Goal: Find specific page/section

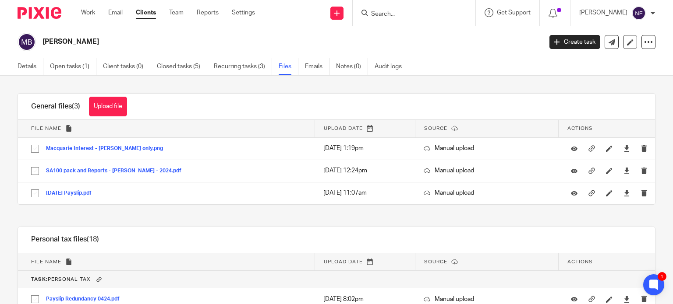
scroll to position [130, 0]
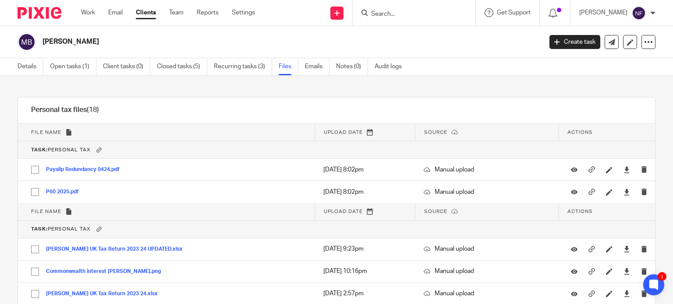
type input "E"
type input "P"
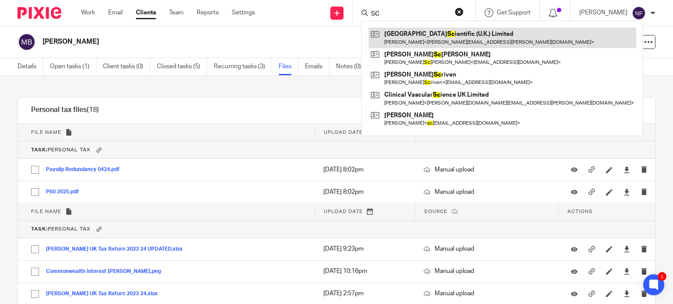
type input "SC"
click at [426, 42] on link at bounding box center [502, 38] width 268 height 20
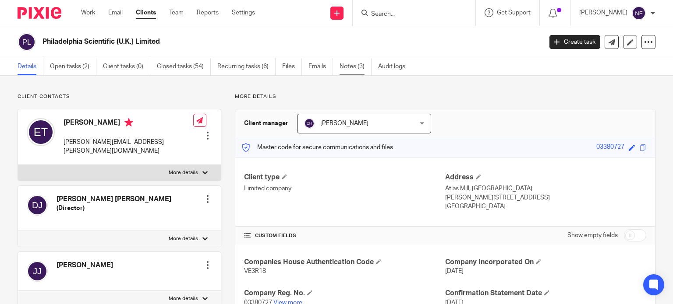
click at [354, 74] on link "Notes (3)" at bounding box center [355, 66] width 32 height 17
